Goal: Task Accomplishment & Management: Complete application form

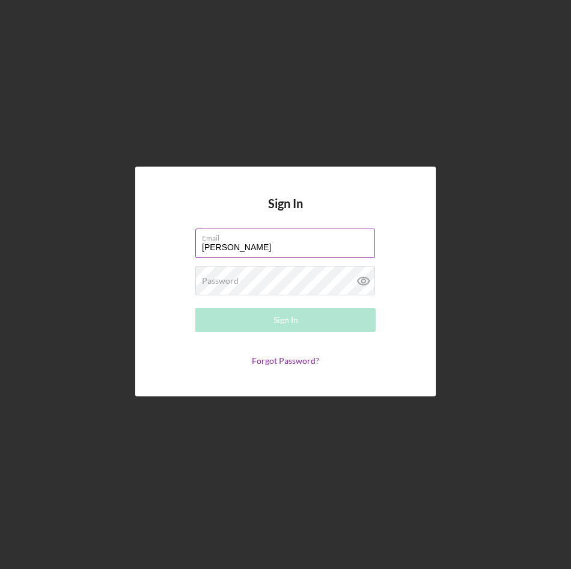
type input "[EMAIL_ADDRESS][DOMAIN_NAME]"
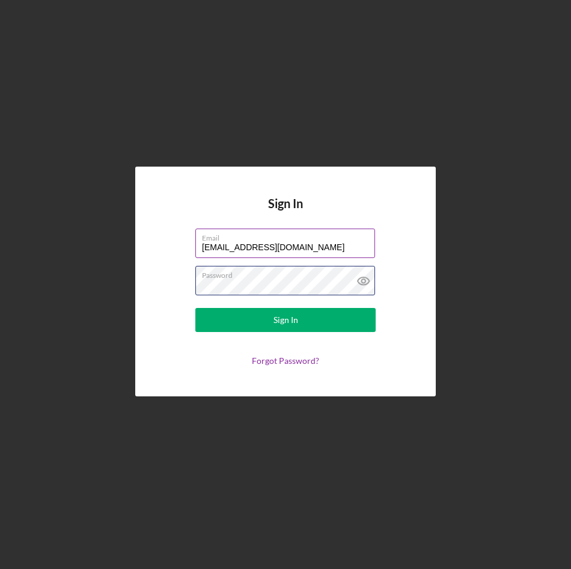
click at [195, 308] on button "Sign In" at bounding box center [285, 320] width 180 height 24
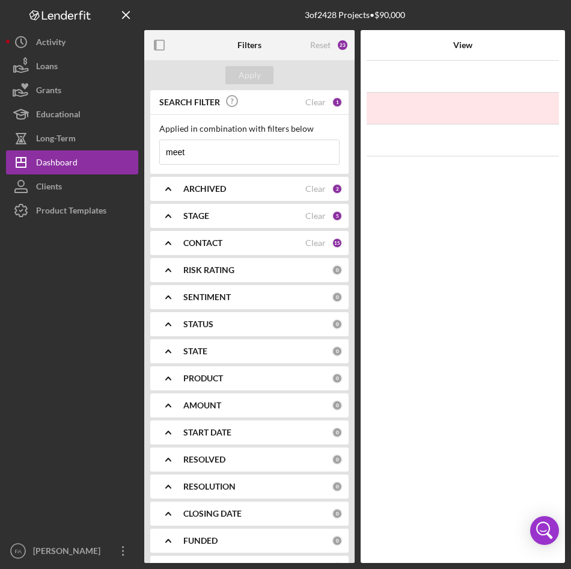
click at [251, 162] on input "meet" at bounding box center [249, 152] width 179 height 24
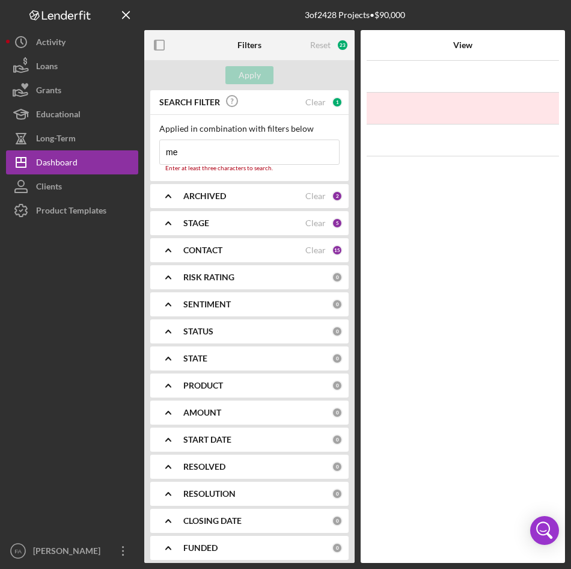
type input "m"
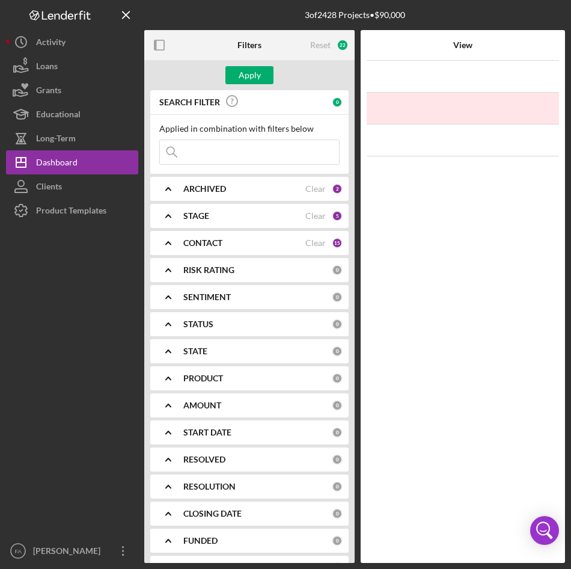
click at [208, 154] on input at bounding box center [249, 152] width 179 height 24
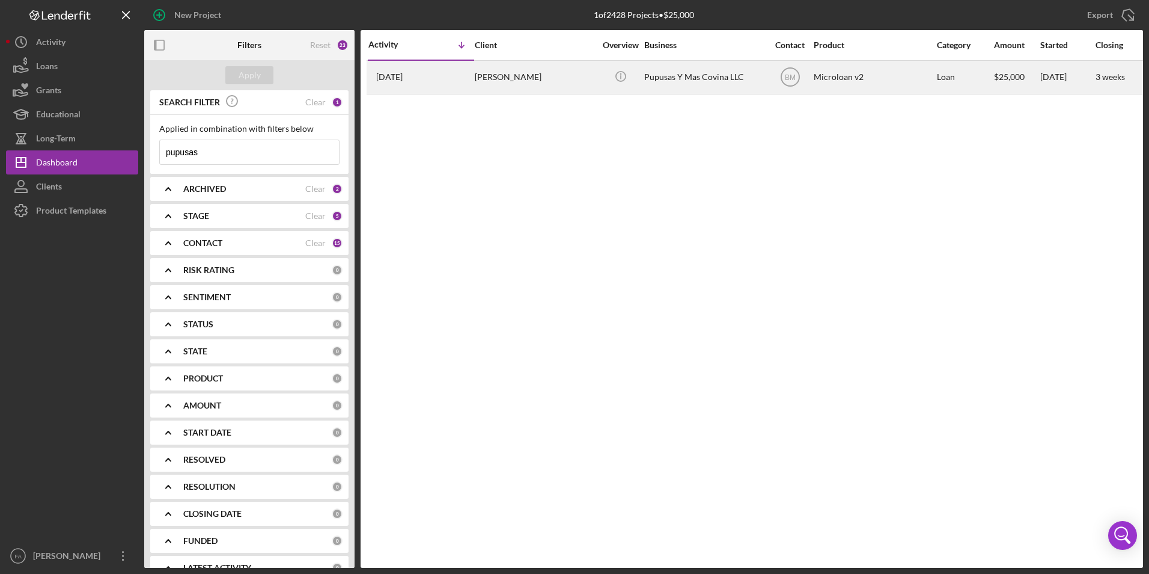
type input "pupusas"
click at [570, 73] on div "Pupusas Y Mas Covina LLC" at bounding box center [704, 77] width 120 height 32
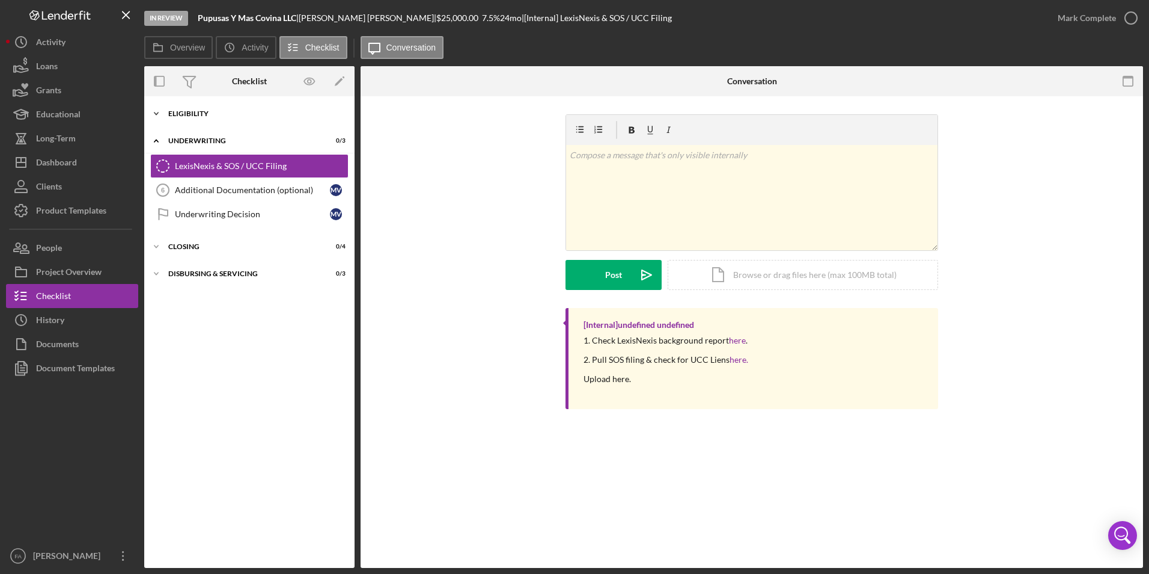
click at [227, 109] on div "Icon/Expander Eligibility 6 / 6" at bounding box center [249, 114] width 210 height 24
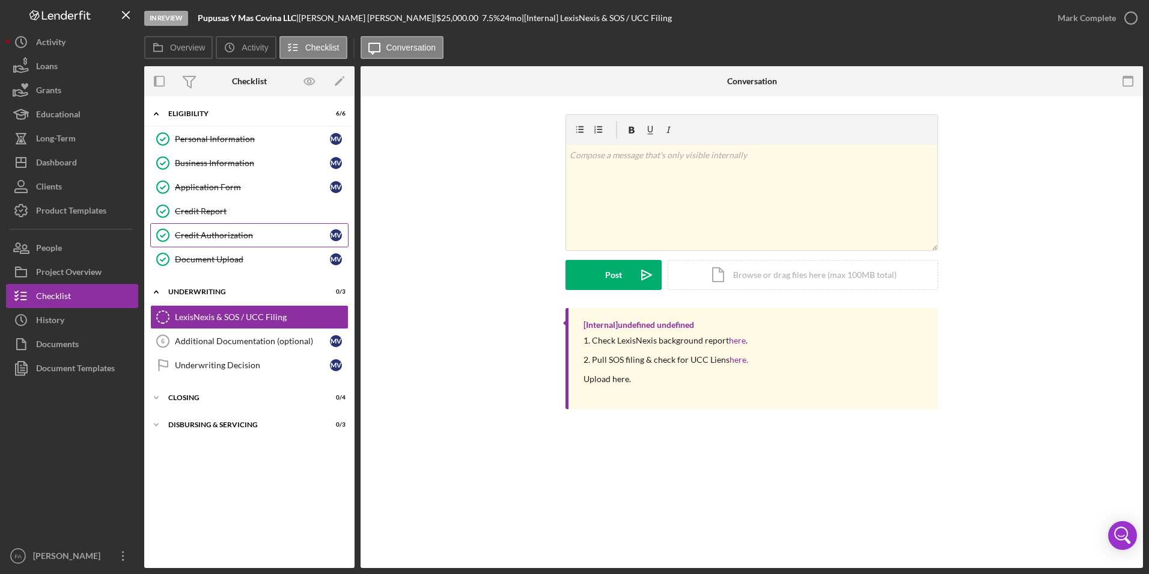
click at [254, 225] on link "Credit Authorization Credit Authorization M V" at bounding box center [249, 235] width 198 height 24
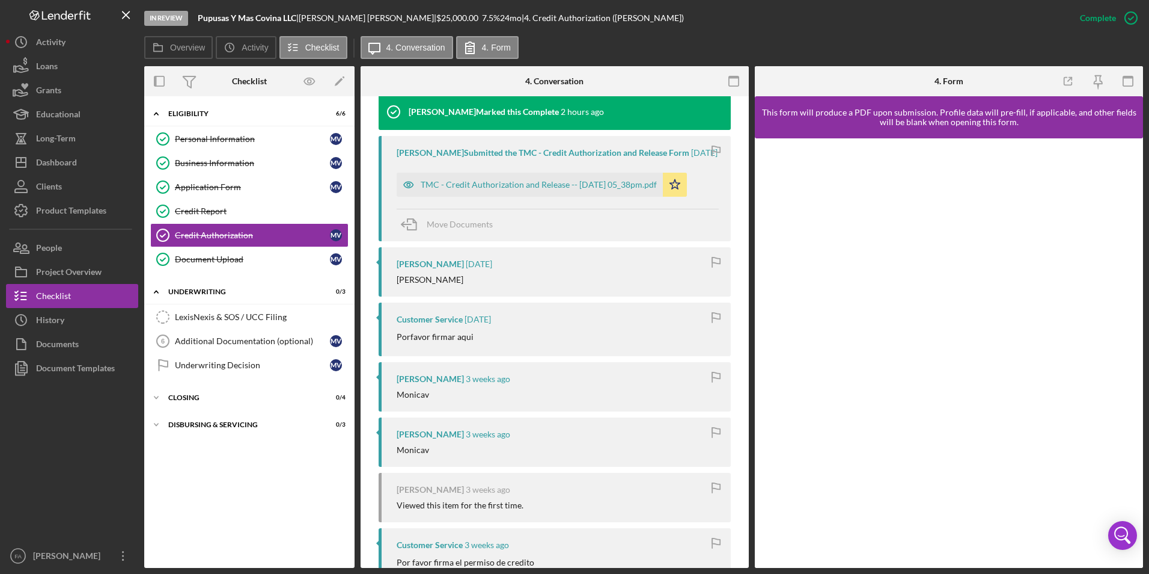
scroll to position [404, 0]
click at [268, 257] on div "Document Upload" at bounding box center [252, 259] width 155 height 10
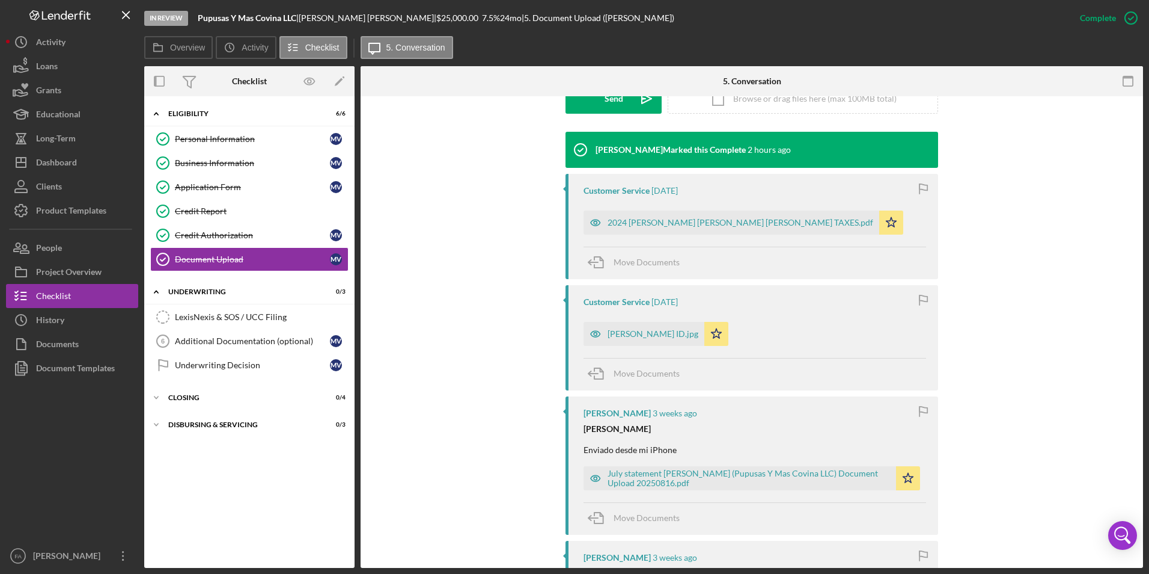
scroll to position [367, 0]
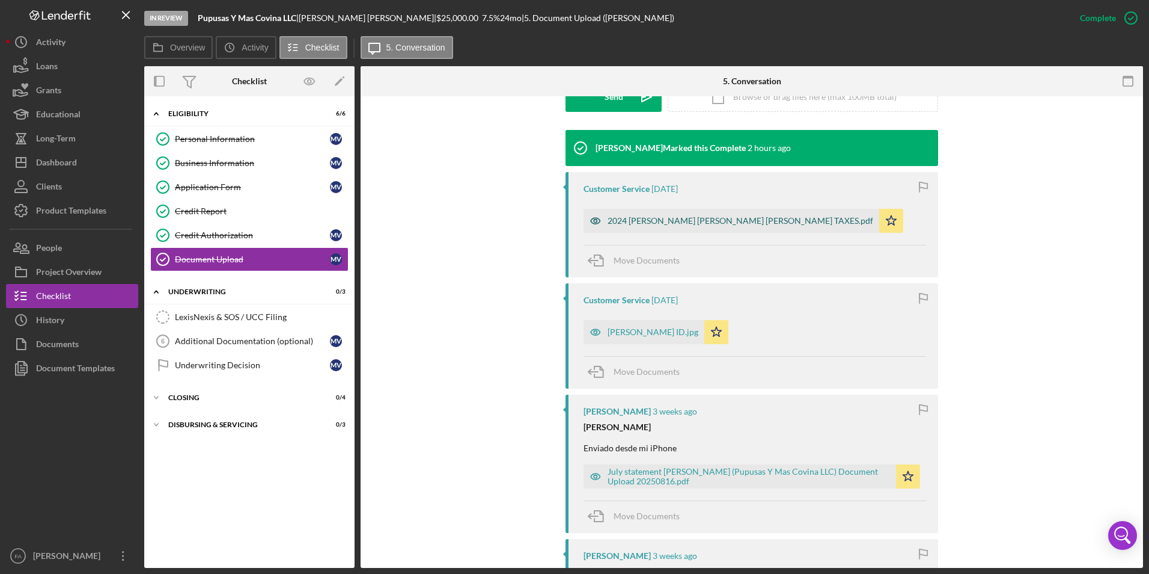
click at [570, 216] on div "2024 Monica Maria Vazquez Dominguez TAXES.pdf" at bounding box center [741, 221] width 266 height 10
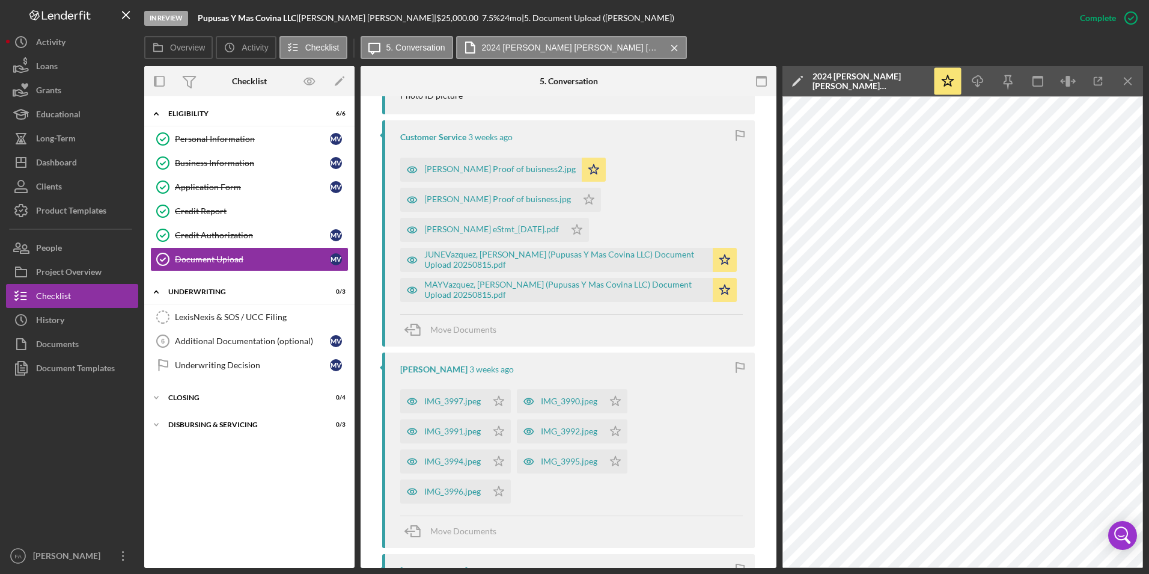
scroll to position [1102, 0]
click at [225, 130] on link "Personal Information Personal Information M V" at bounding box center [249, 139] width 198 height 24
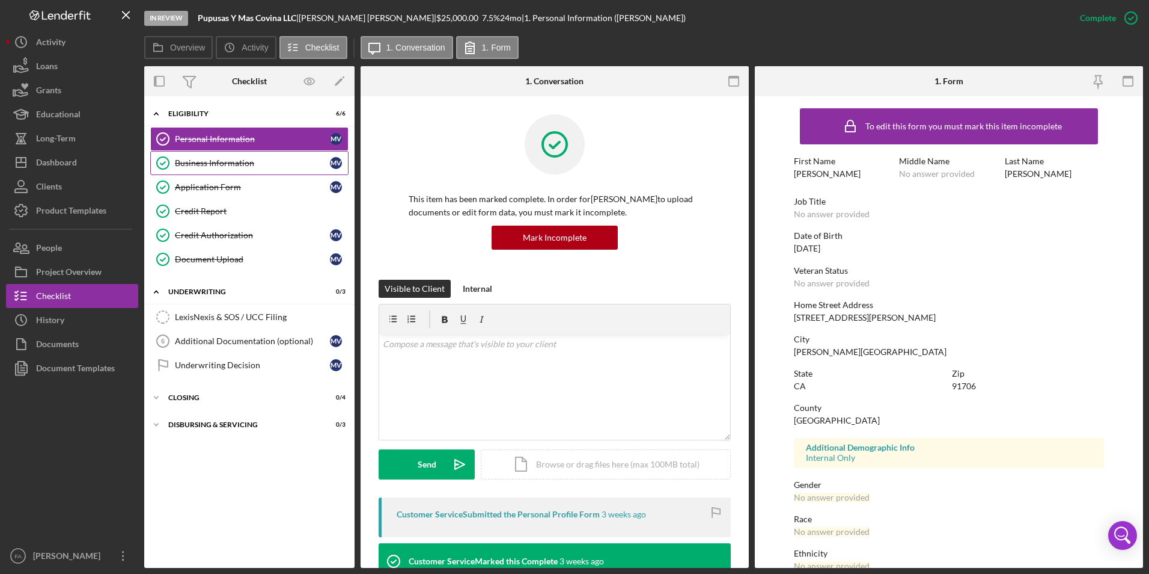
click at [249, 162] on div "Business Information" at bounding box center [252, 163] width 155 height 10
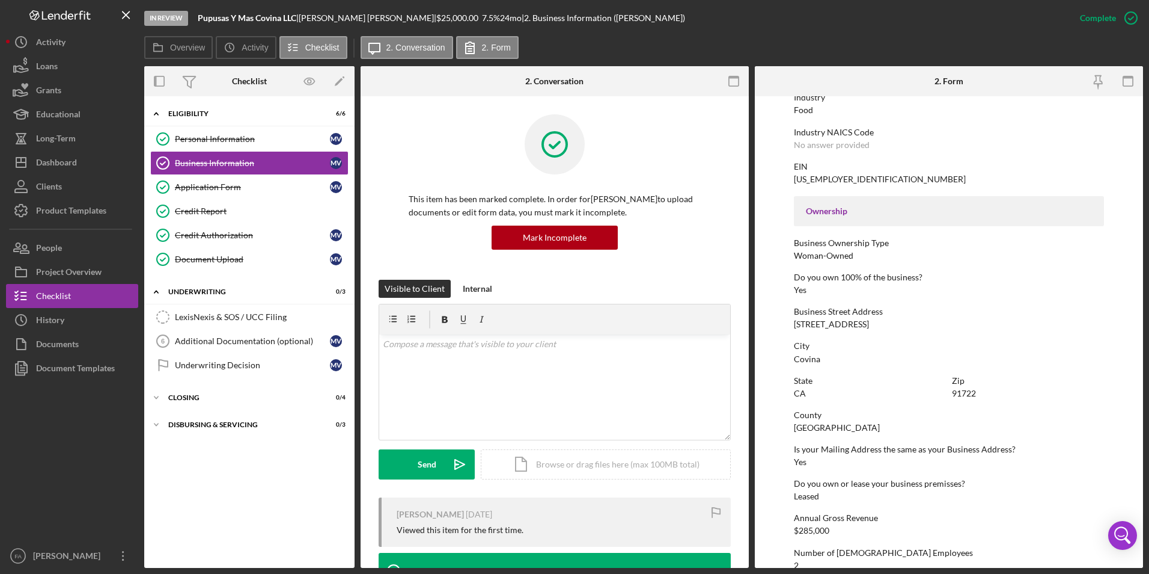
scroll to position [435, 0]
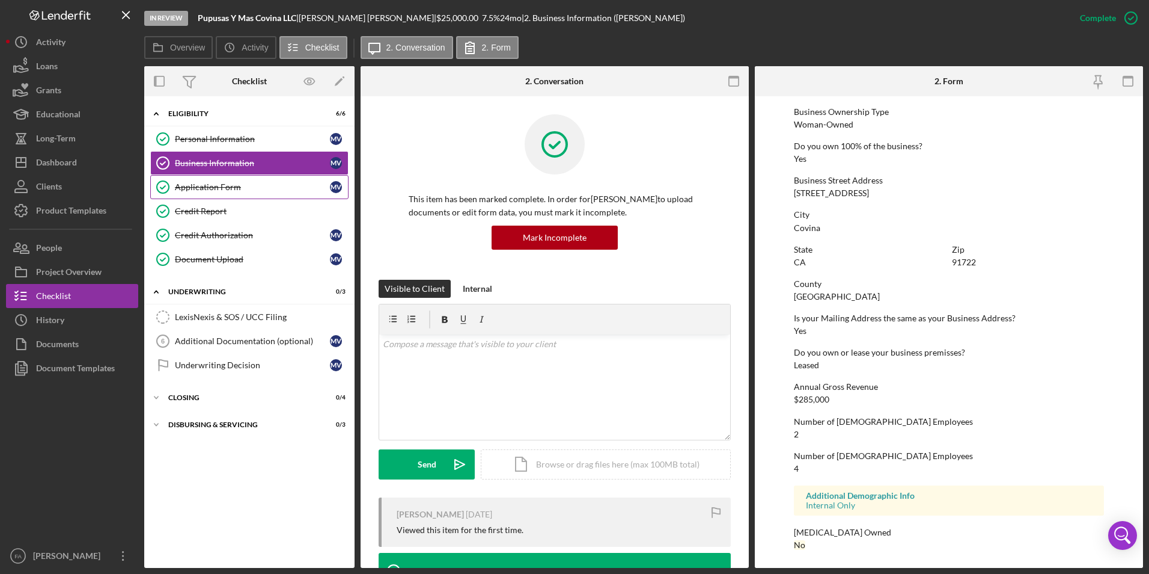
click at [237, 190] on div "Application Form" at bounding box center [252, 187] width 155 height 10
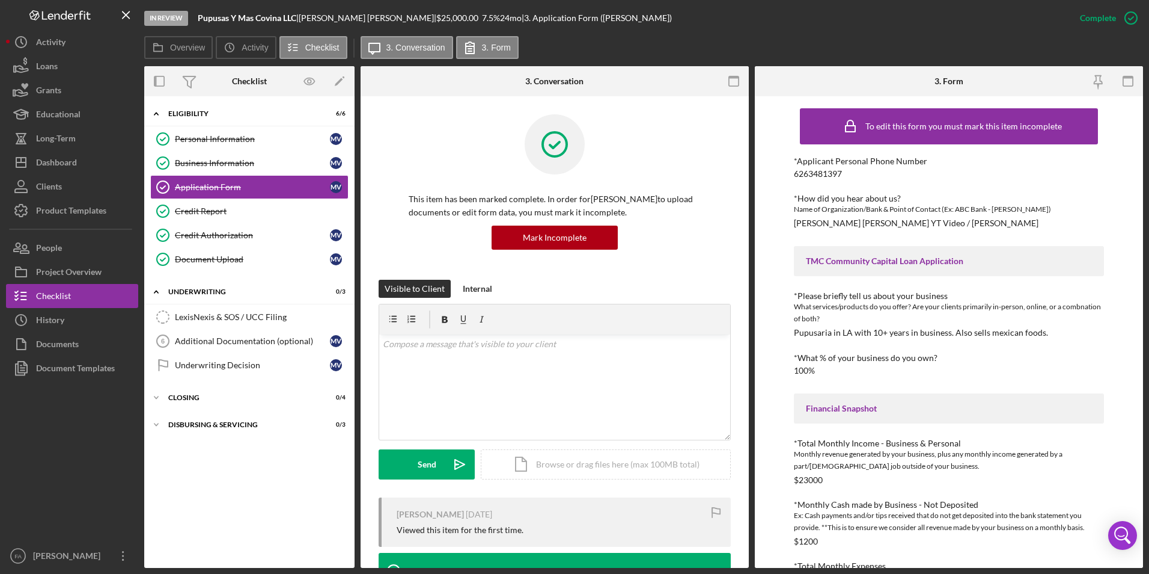
scroll to position [149, 0]
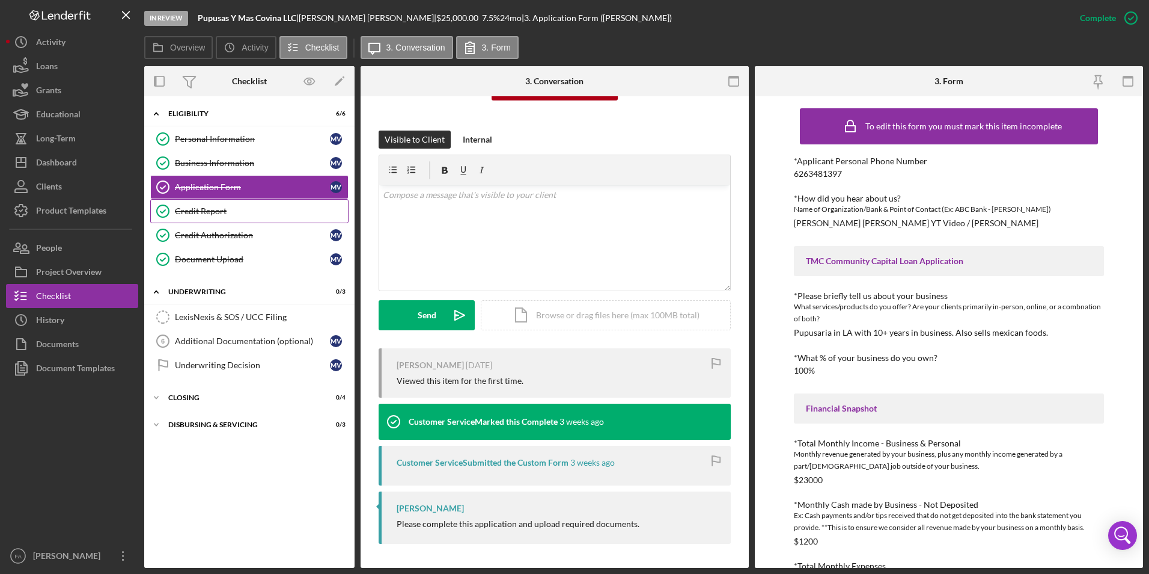
click at [245, 209] on div "Credit Report" at bounding box center [261, 211] width 173 height 10
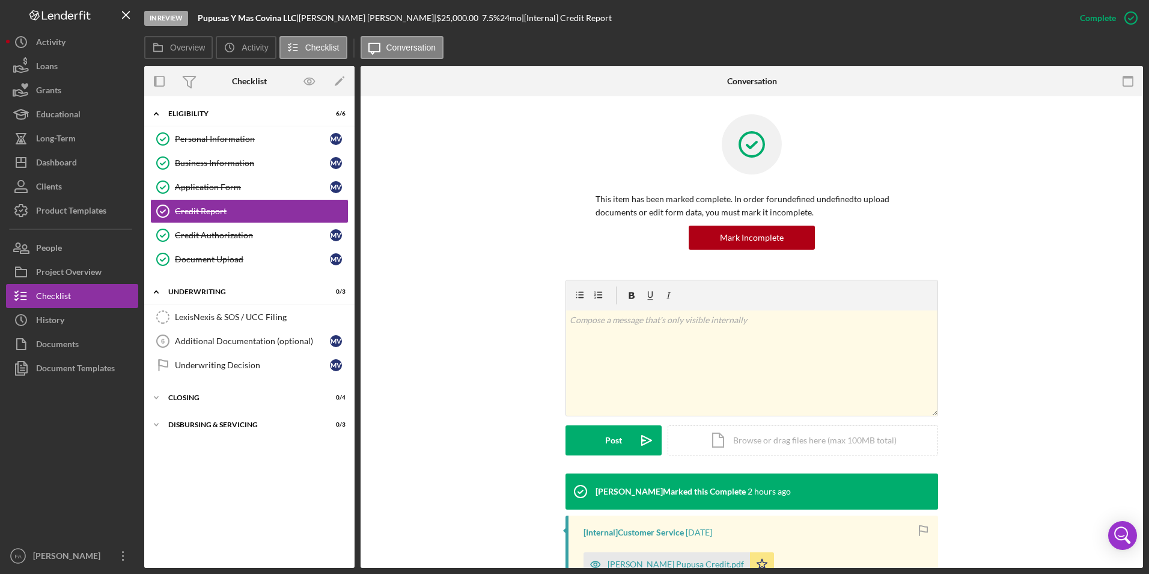
scroll to position [185, 0]
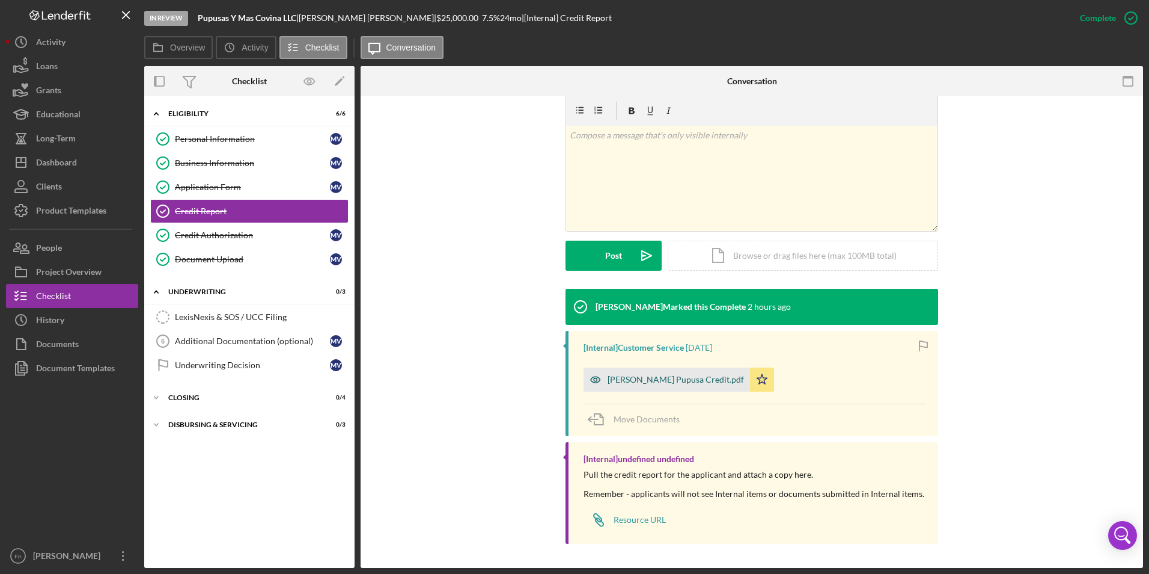
click at [570, 377] on div "[PERSON_NAME] Pupusa Credit.pdf" at bounding box center [676, 380] width 136 height 10
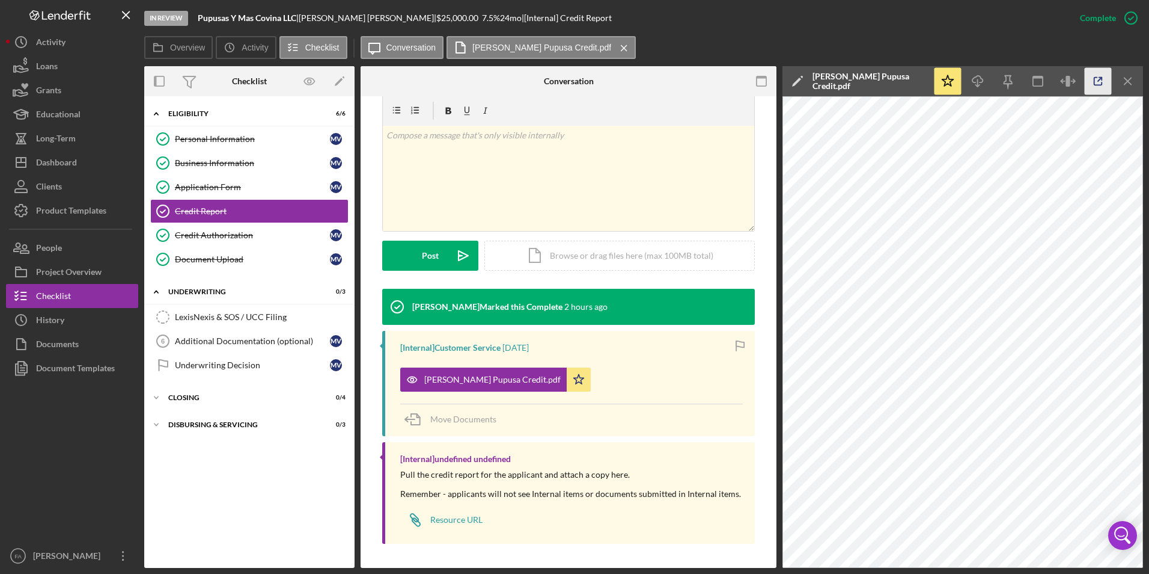
click at [570, 76] on icon "button" at bounding box center [1098, 81] width 27 height 27
click at [60, 70] on button "Loans" at bounding box center [72, 66] width 132 height 24
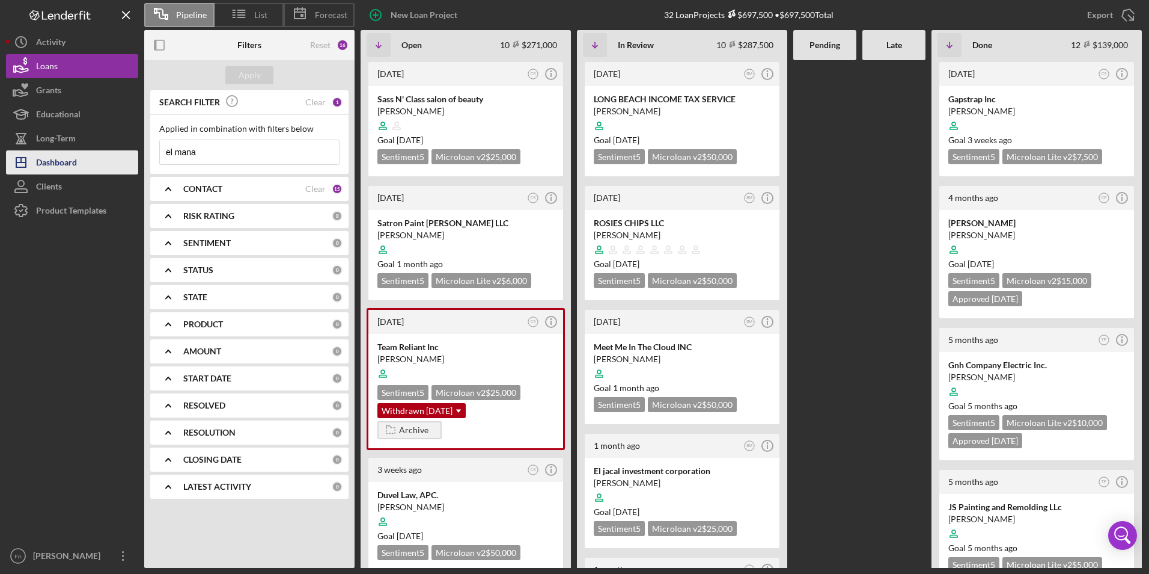
click at [69, 154] on div "Dashboard" at bounding box center [56, 163] width 41 height 27
